Goal: Information Seeking & Learning: Learn about a topic

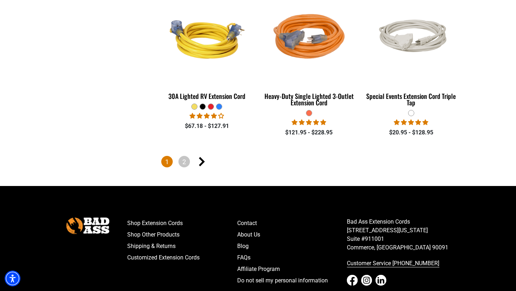
scroll to position [1726, 0]
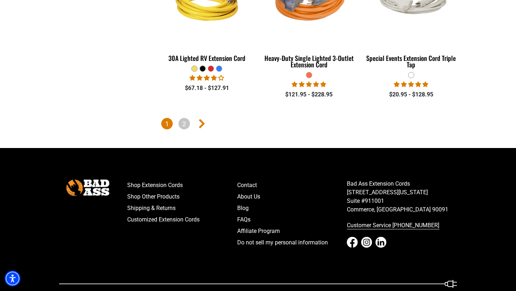
click at [201, 119] on icon "Next page" at bounding box center [202, 123] width 6 height 9
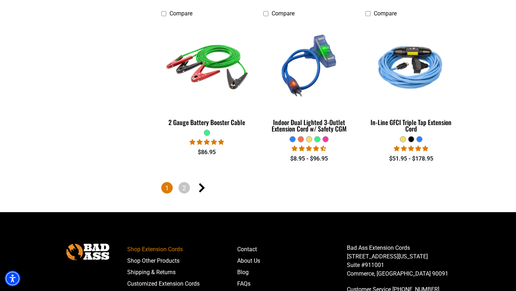
scroll to position [1694, 0]
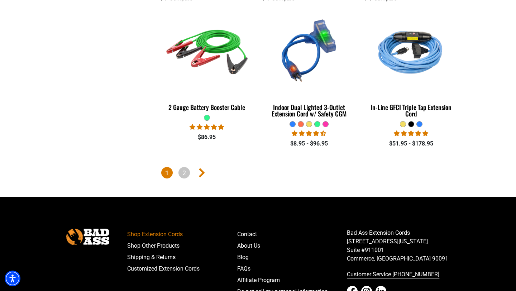
click at [202, 168] on icon "Next page" at bounding box center [202, 172] width 6 height 9
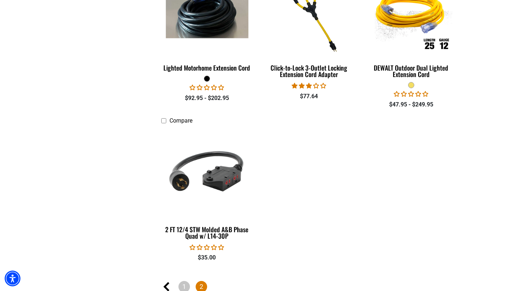
scroll to position [1059, 0]
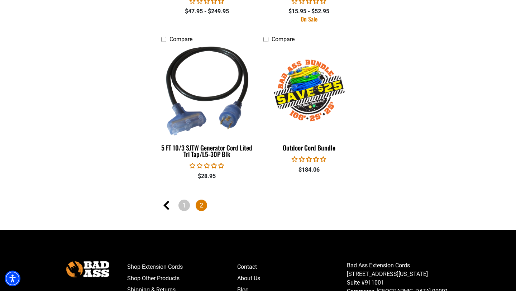
scroll to position [684, 0]
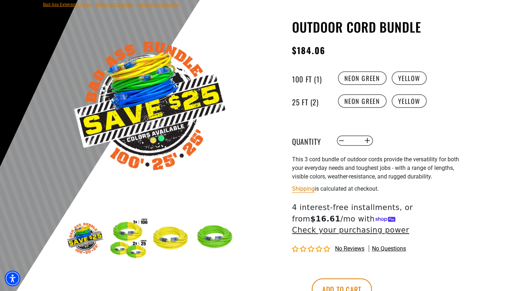
scroll to position [59, 0]
